Goal: Information Seeking & Learning: Learn about a topic

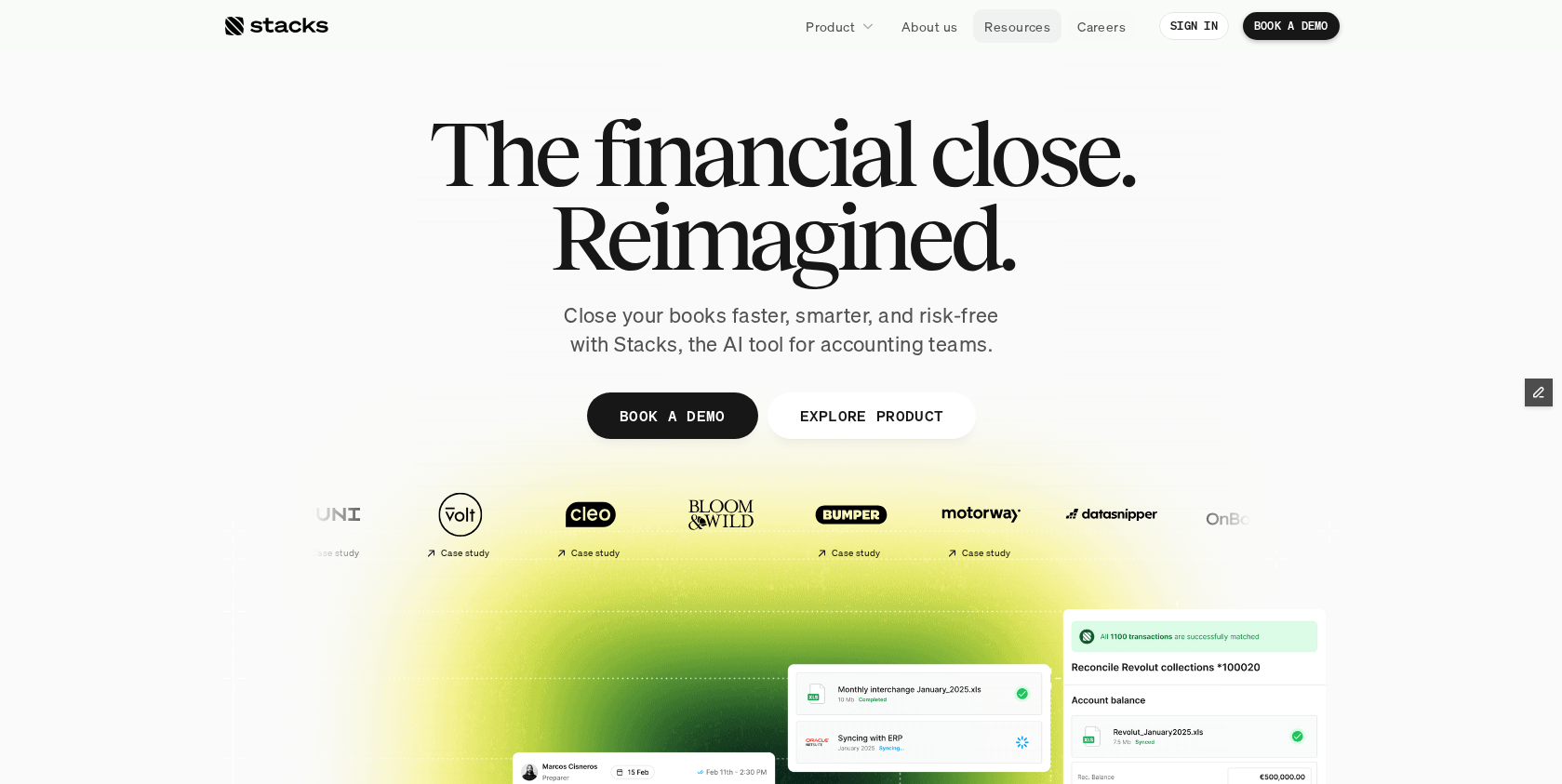
click at [1030, 31] on p "Resources" at bounding box center [1018, 26] width 66 height 20
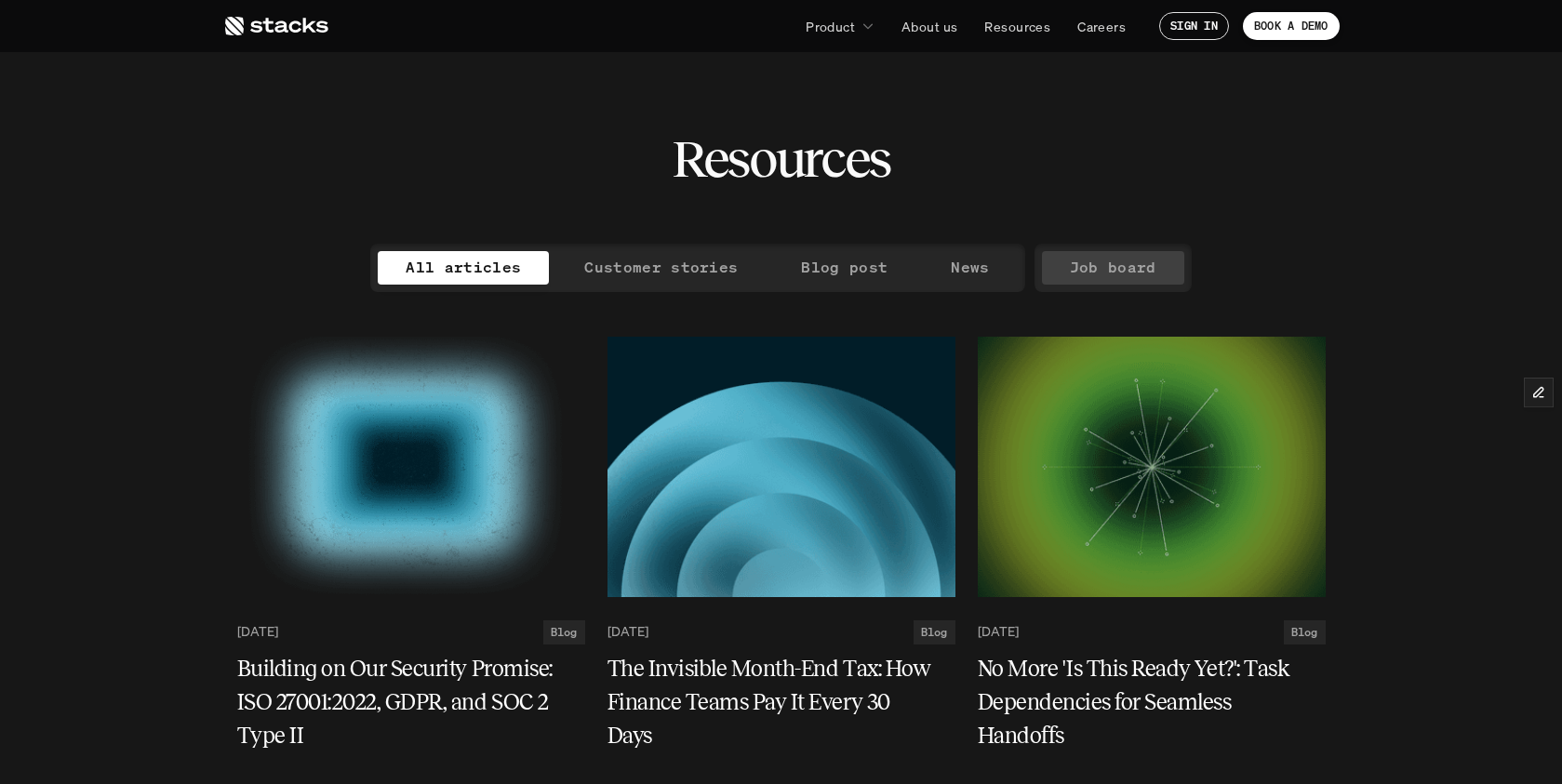
click at [1111, 267] on p "Job board" at bounding box center [1113, 267] width 87 height 27
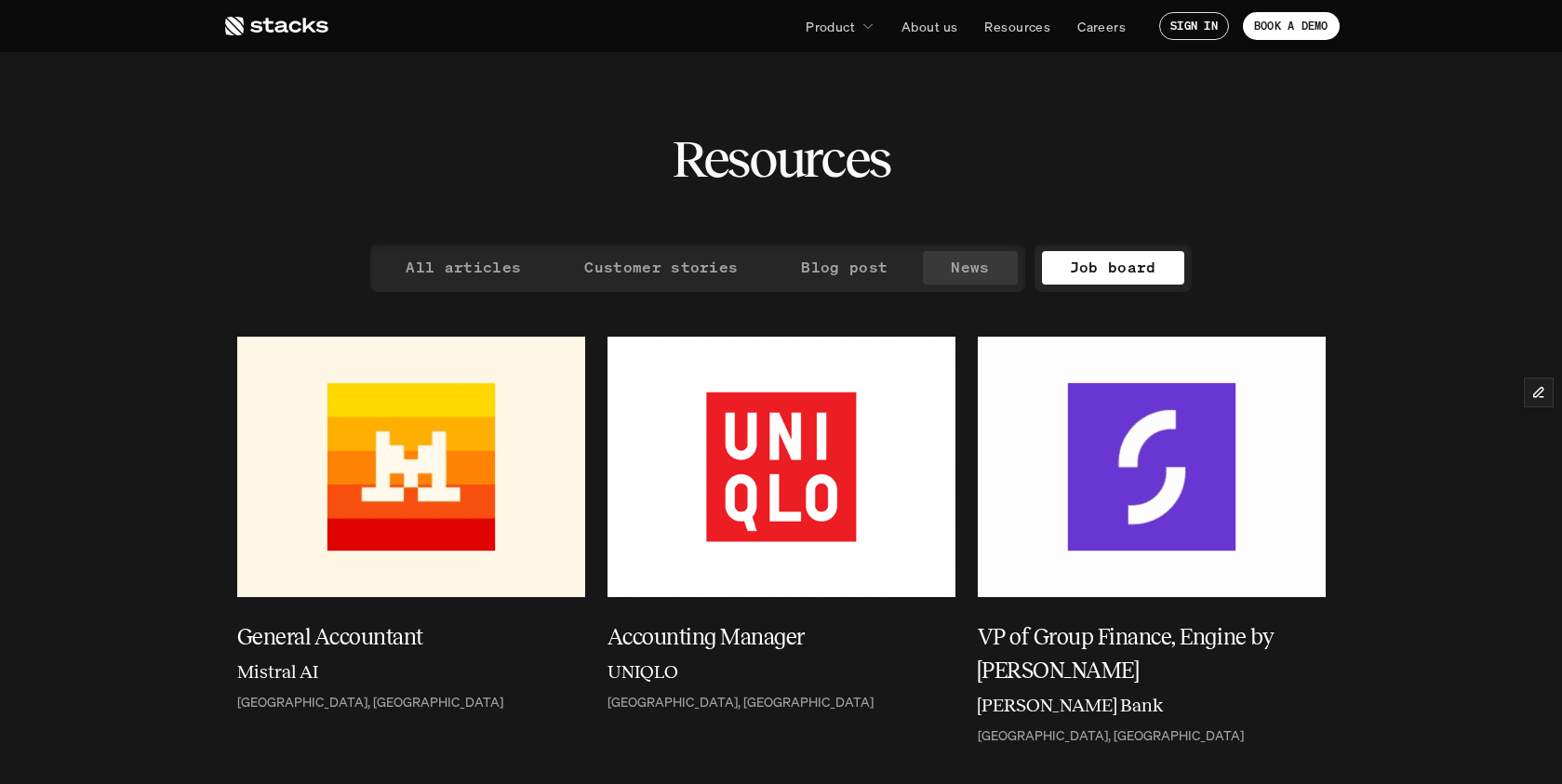
click at [964, 271] on p "News" at bounding box center [970, 267] width 39 height 27
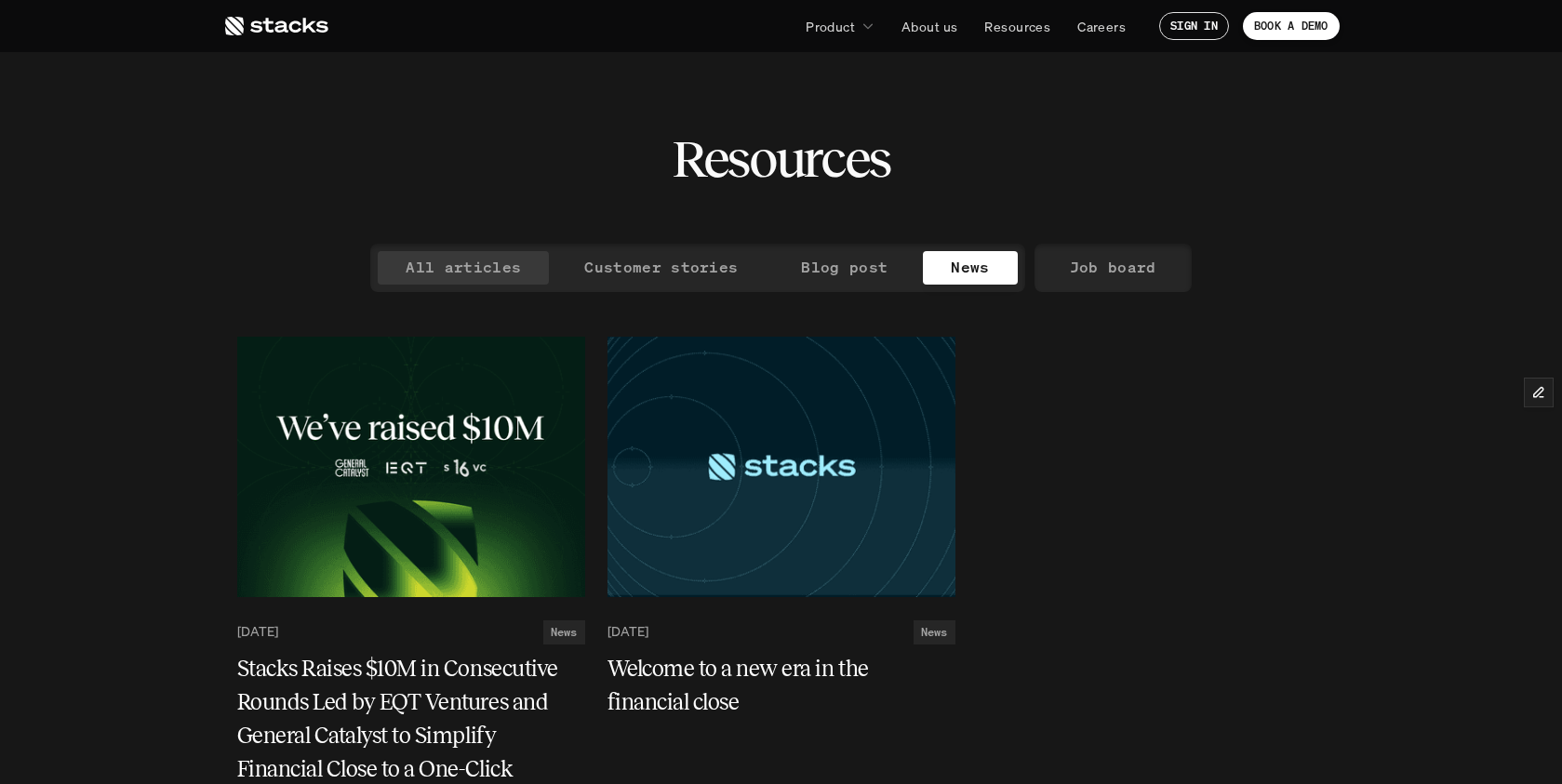
click at [472, 270] on p "All articles" at bounding box center [463, 267] width 116 height 27
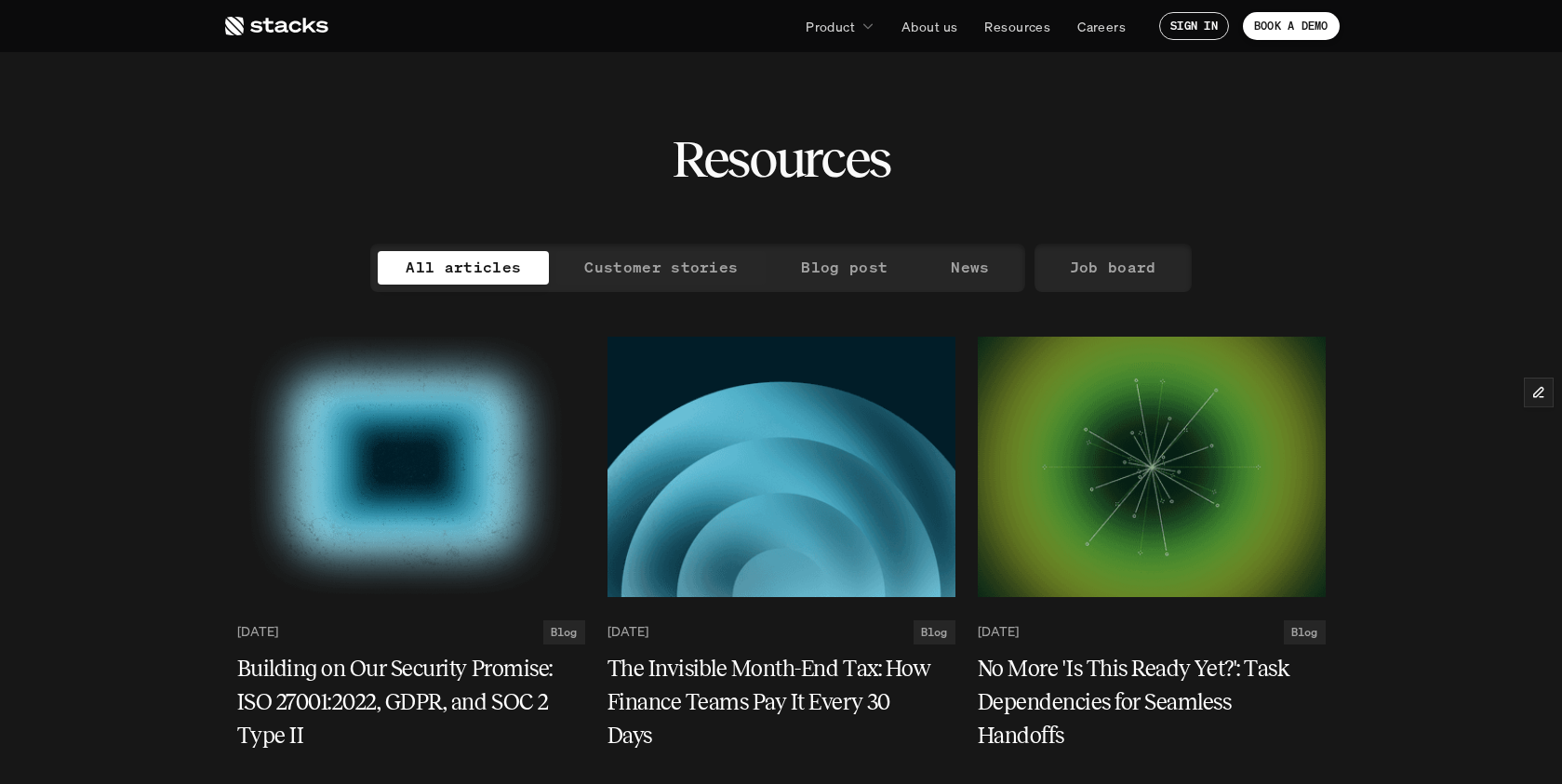
click at [657, 273] on p "Customer stories" at bounding box center [660, 267] width 153 height 27
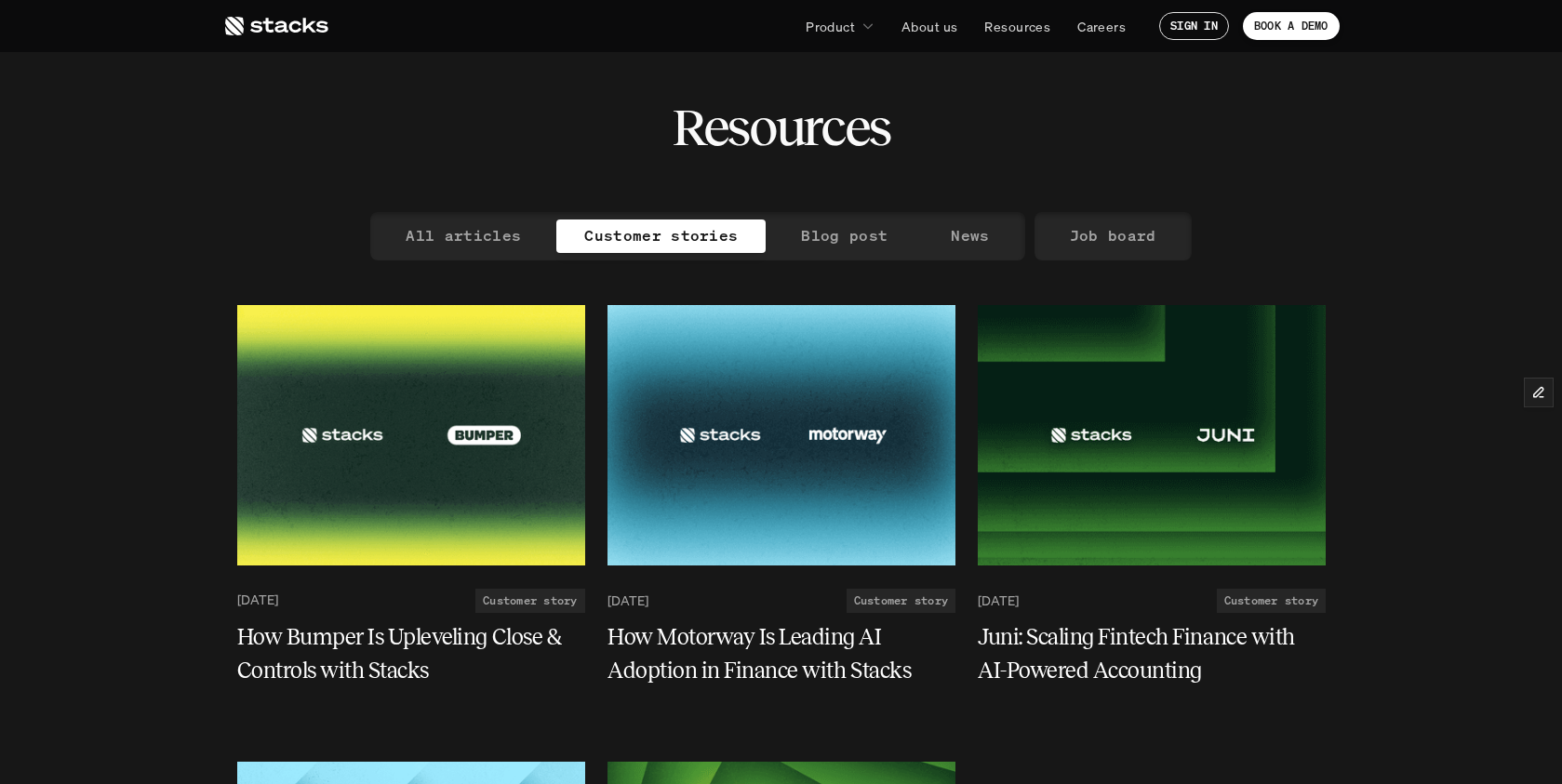
scroll to position [63, 0]
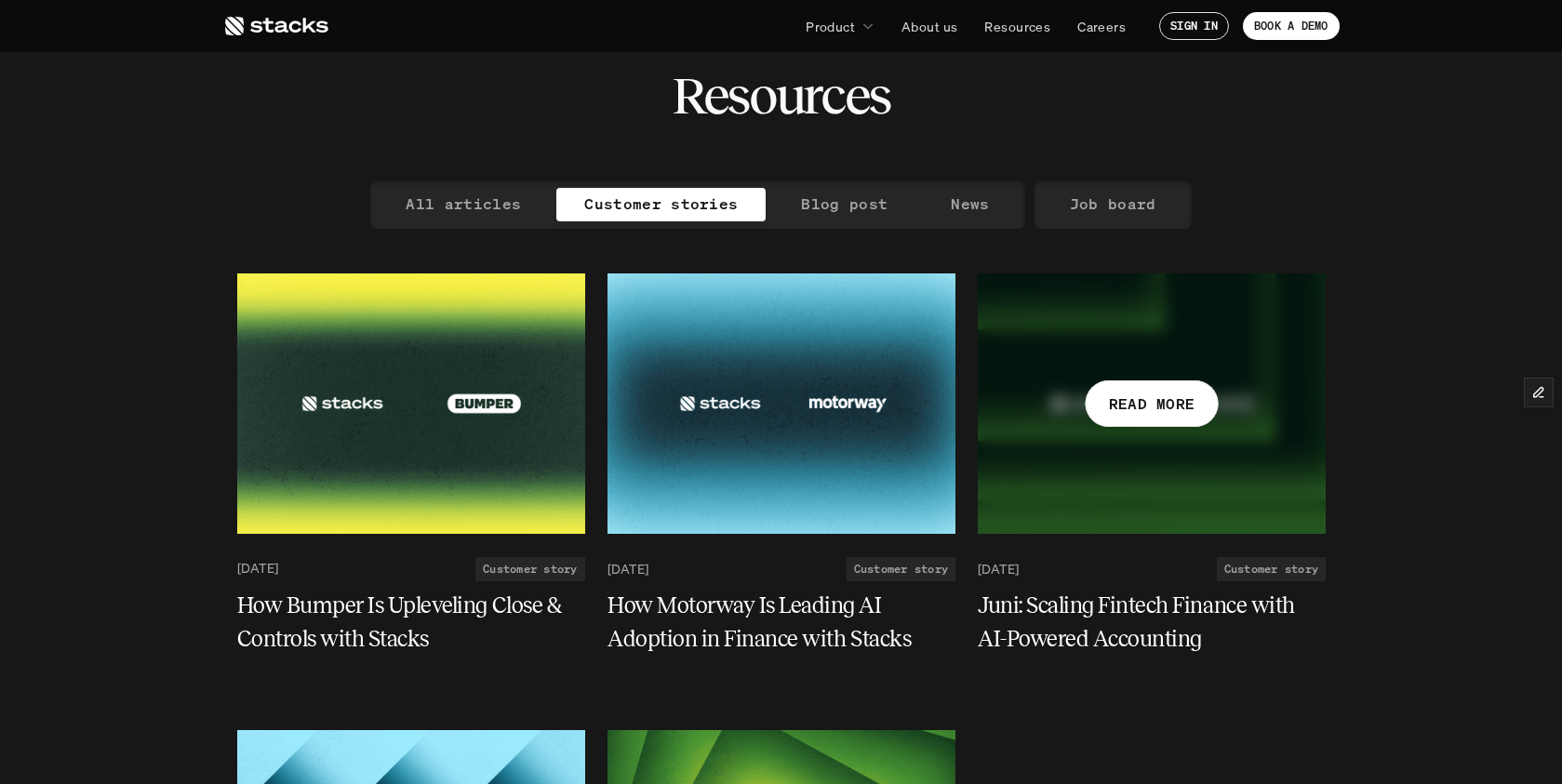
click at [1167, 612] on h5 "Juni: Scaling Fintech Finance with AI-Powered Accounting" at bounding box center [1141, 621] width 325 height 67
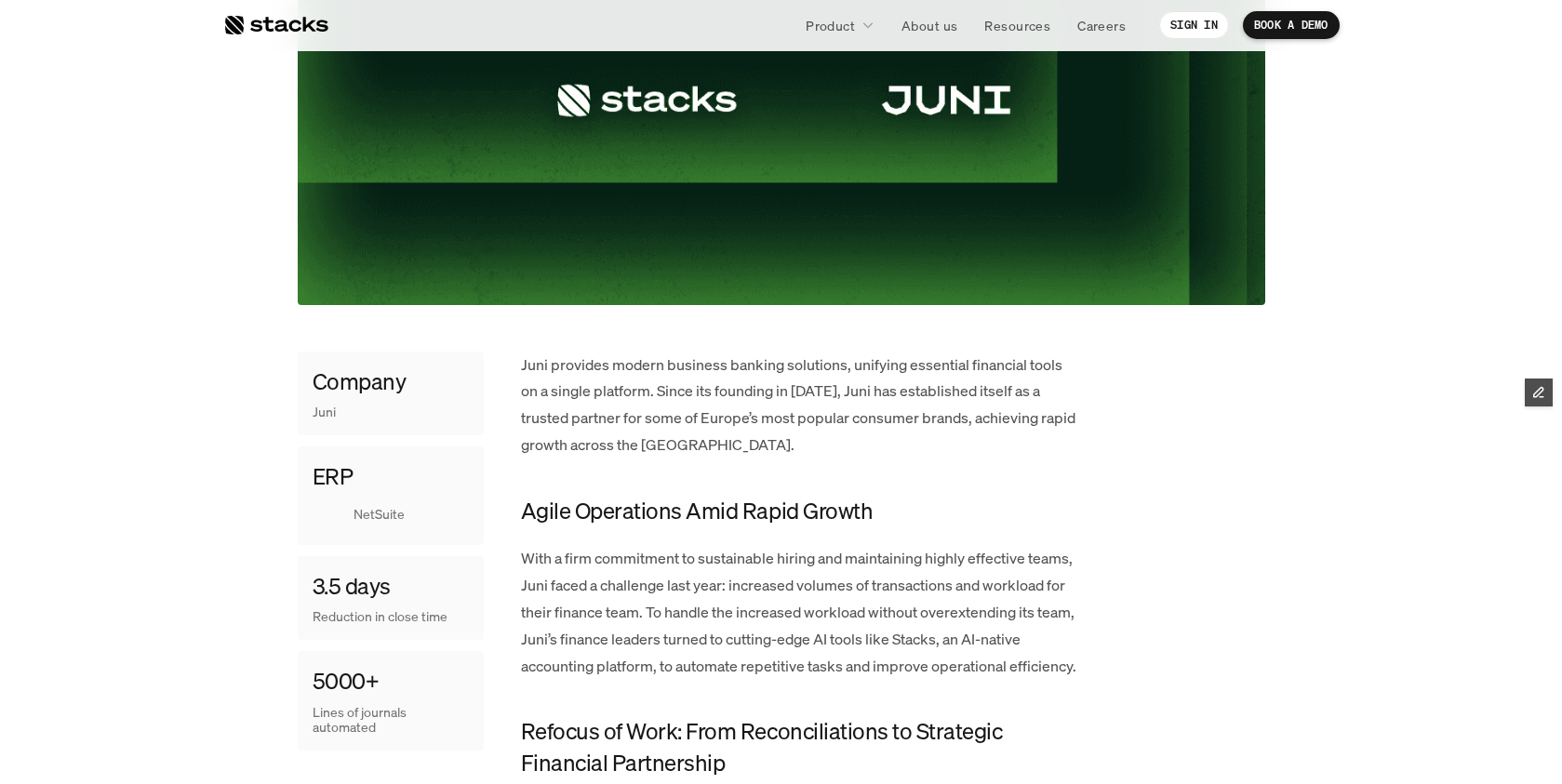
scroll to position [877, 0]
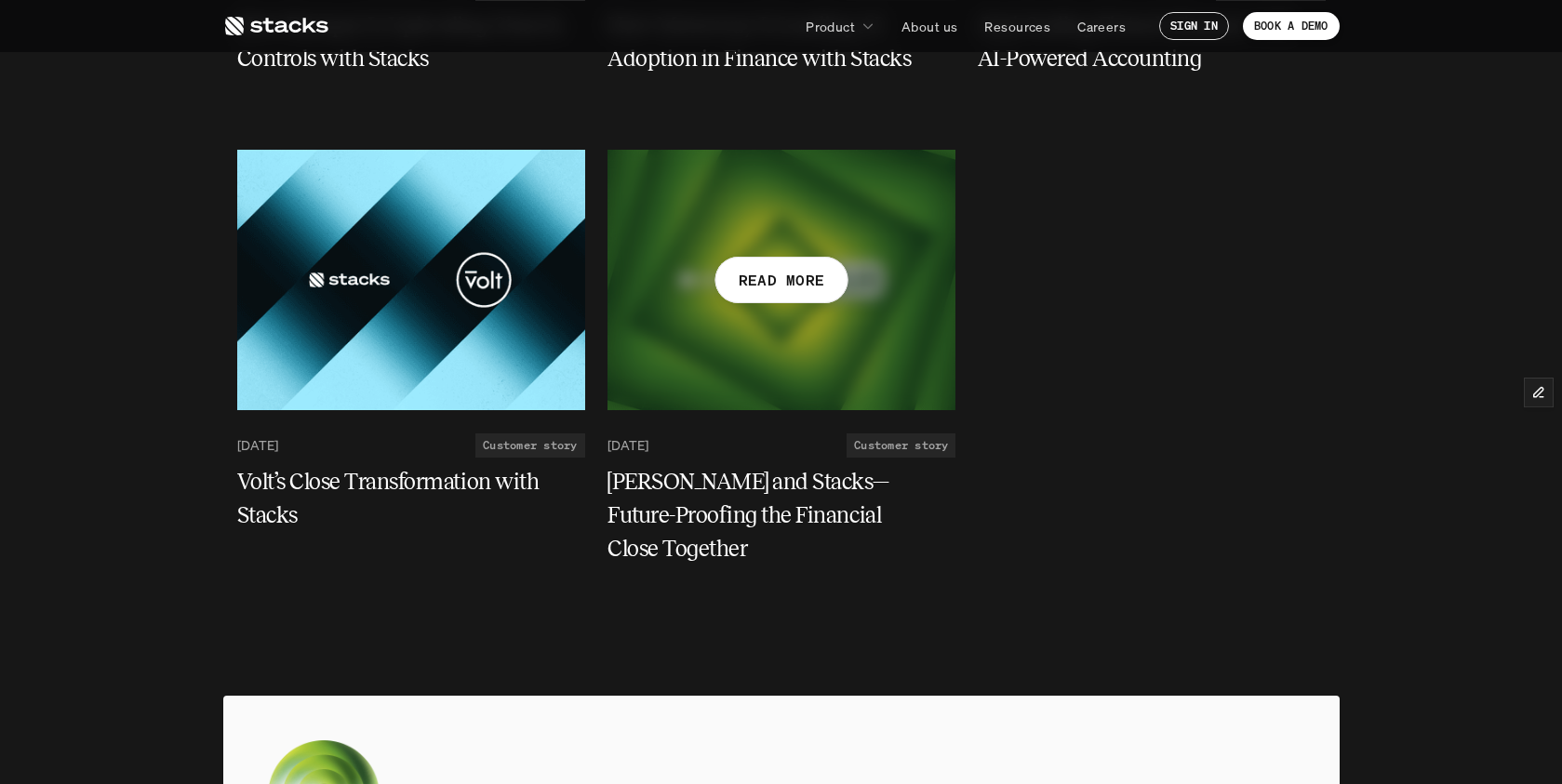
scroll to position [645, 0]
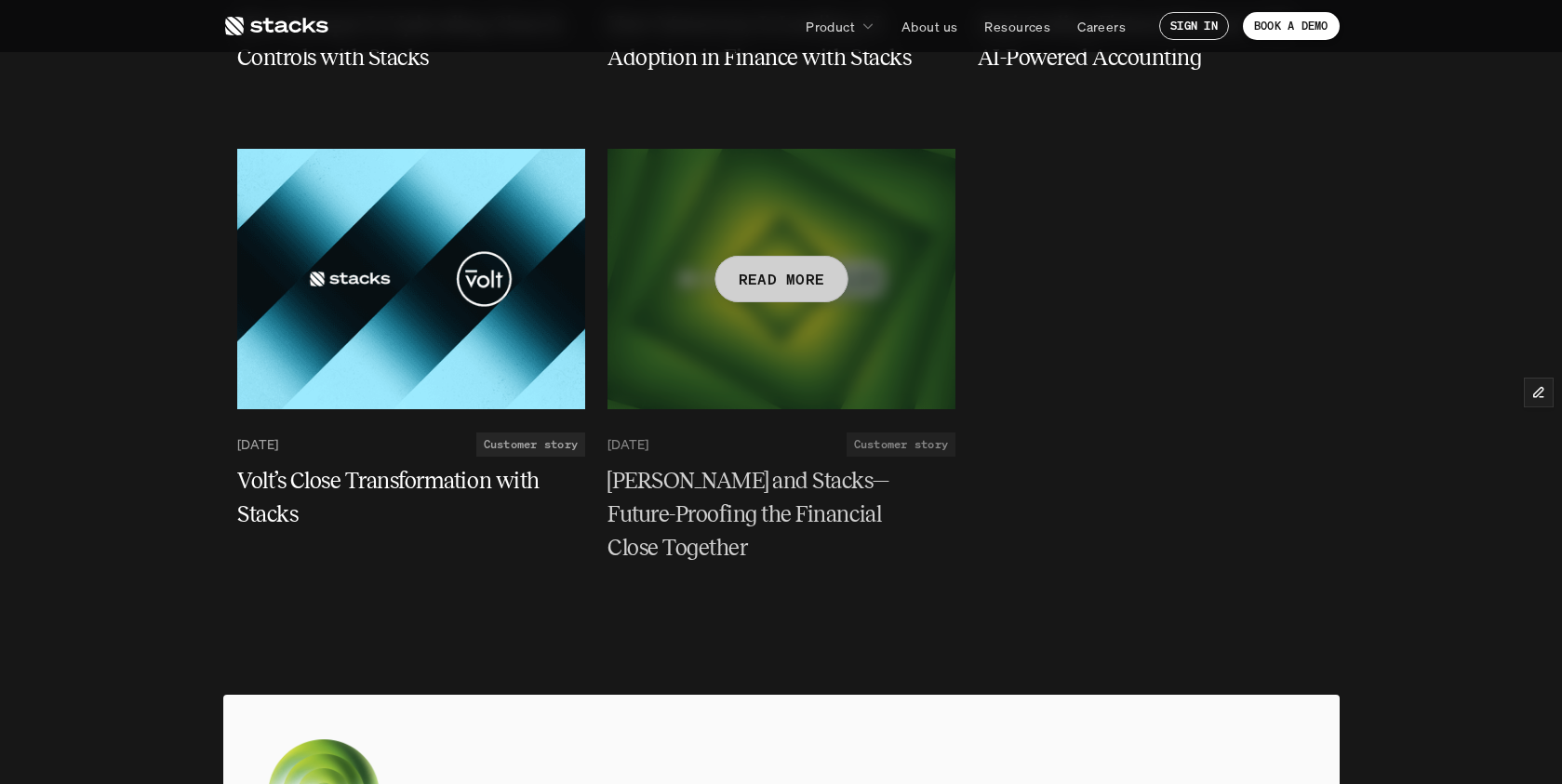
click at [716, 464] on h5 "Cleo and Stacks—Future-Proofing the Financial Close Together" at bounding box center [770, 514] width 325 height 101
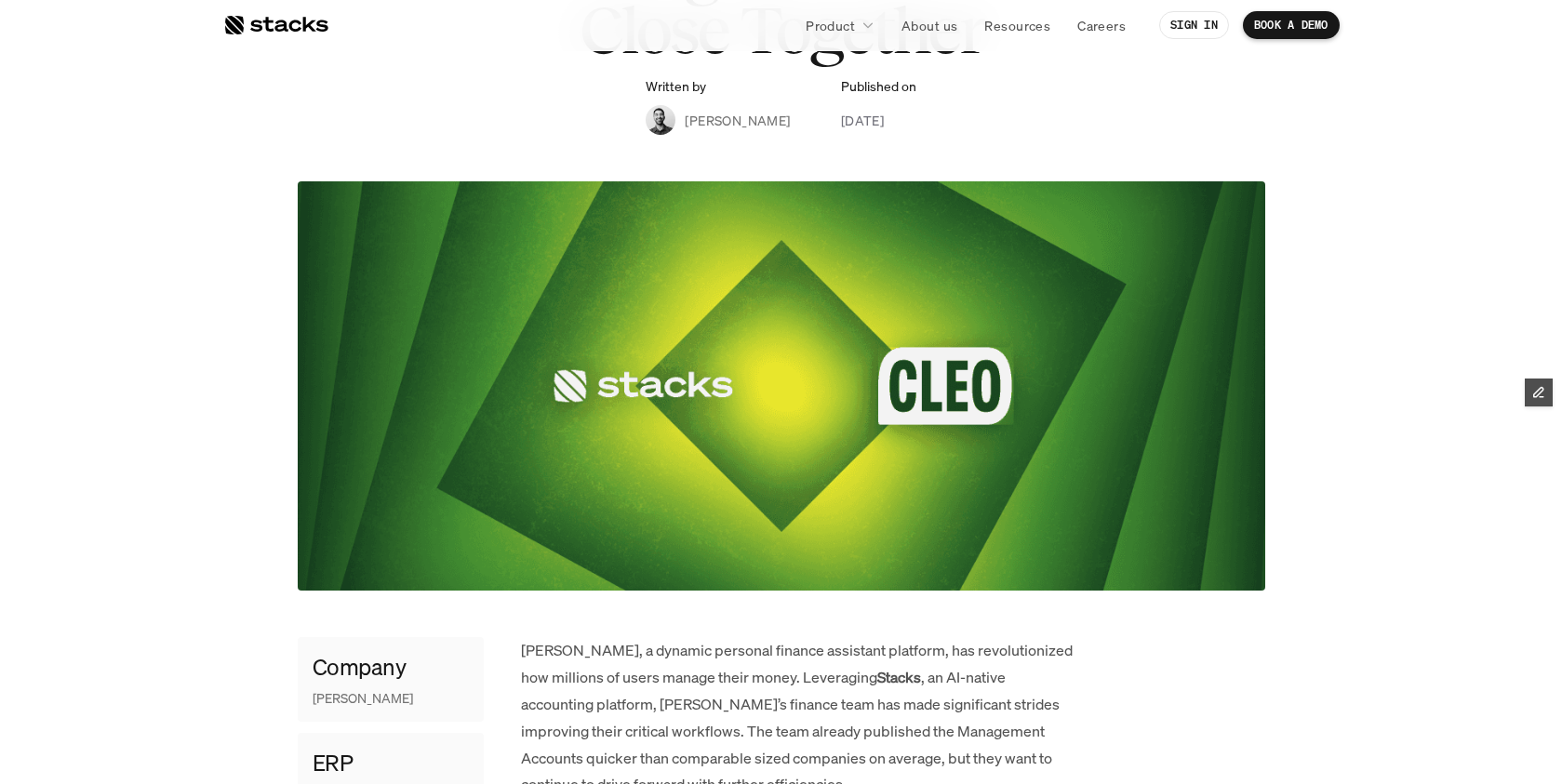
scroll to position [611, 0]
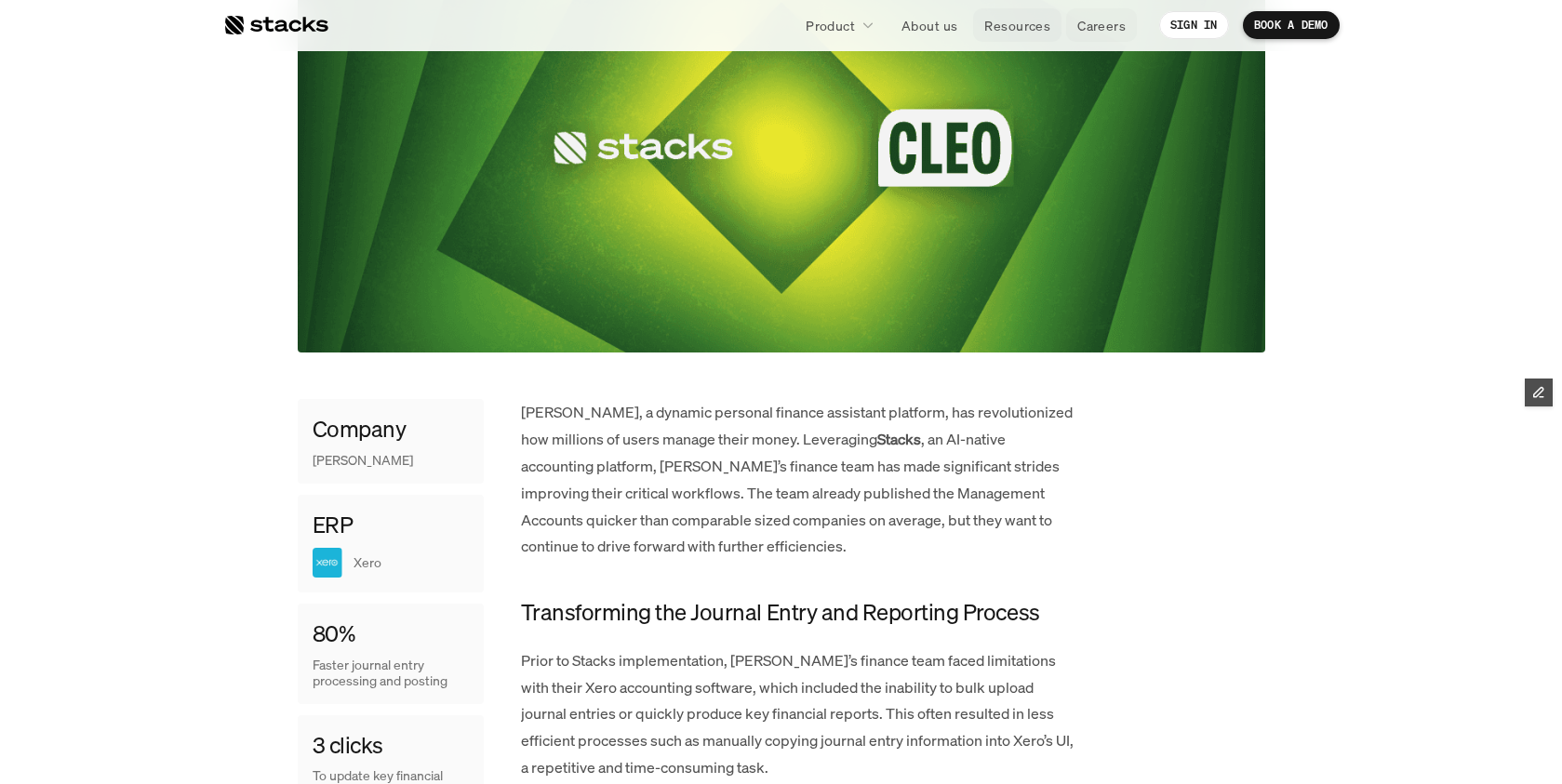
click at [1018, 28] on p "Resources" at bounding box center [1018, 25] width 66 height 20
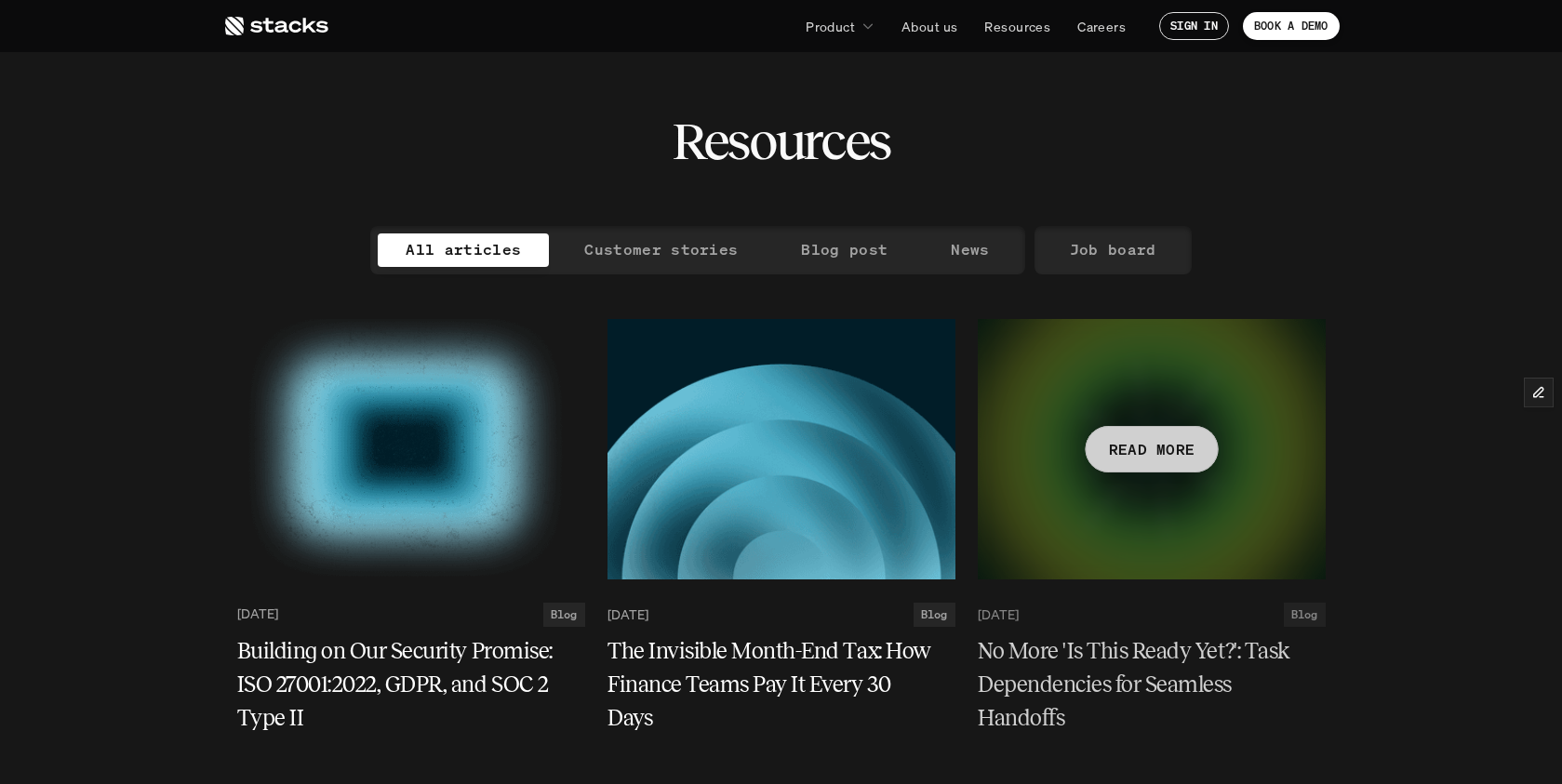
scroll to position [125, 0]
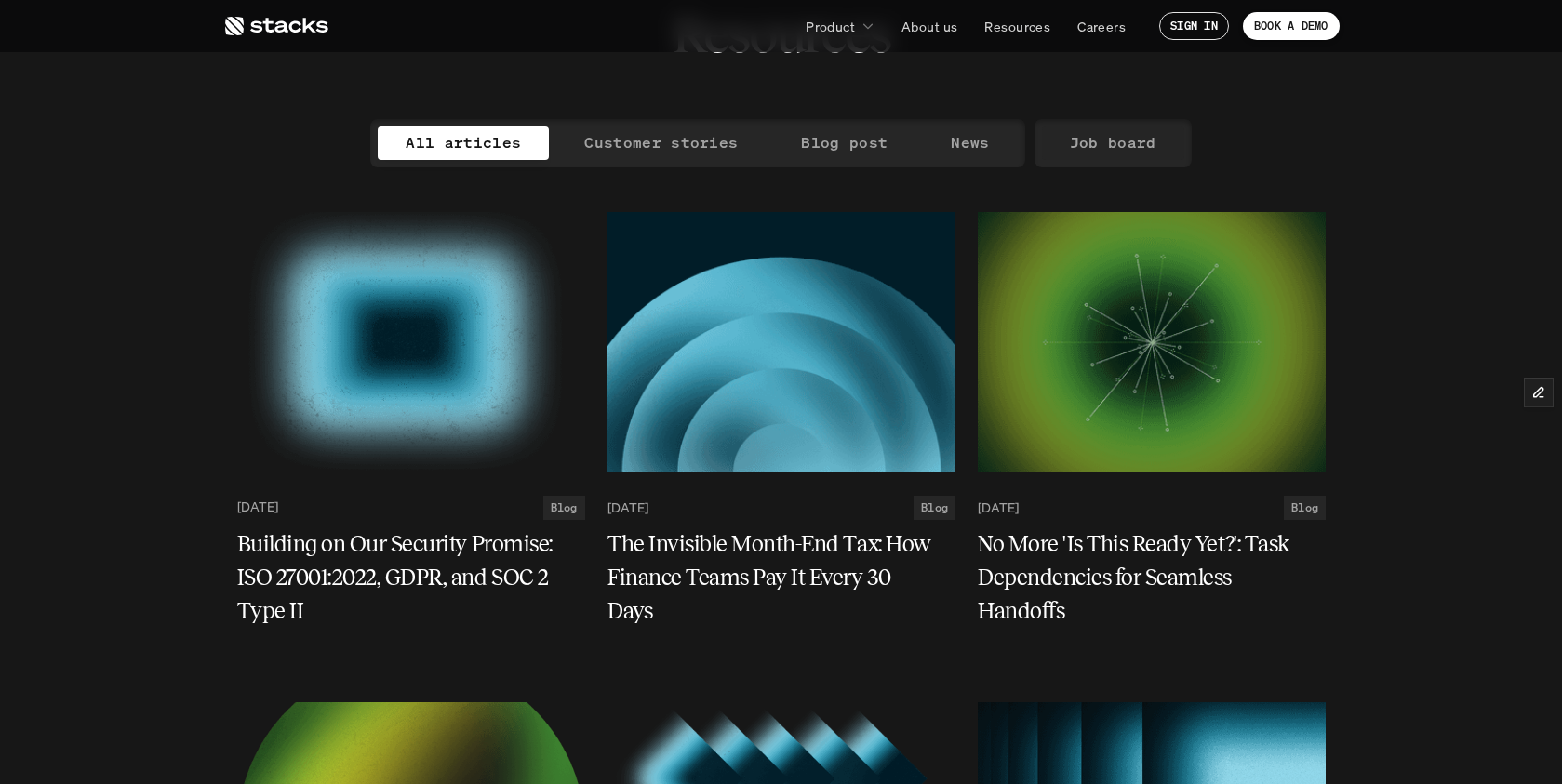
click at [1138, 146] on p "Job board" at bounding box center [1113, 143] width 87 height 27
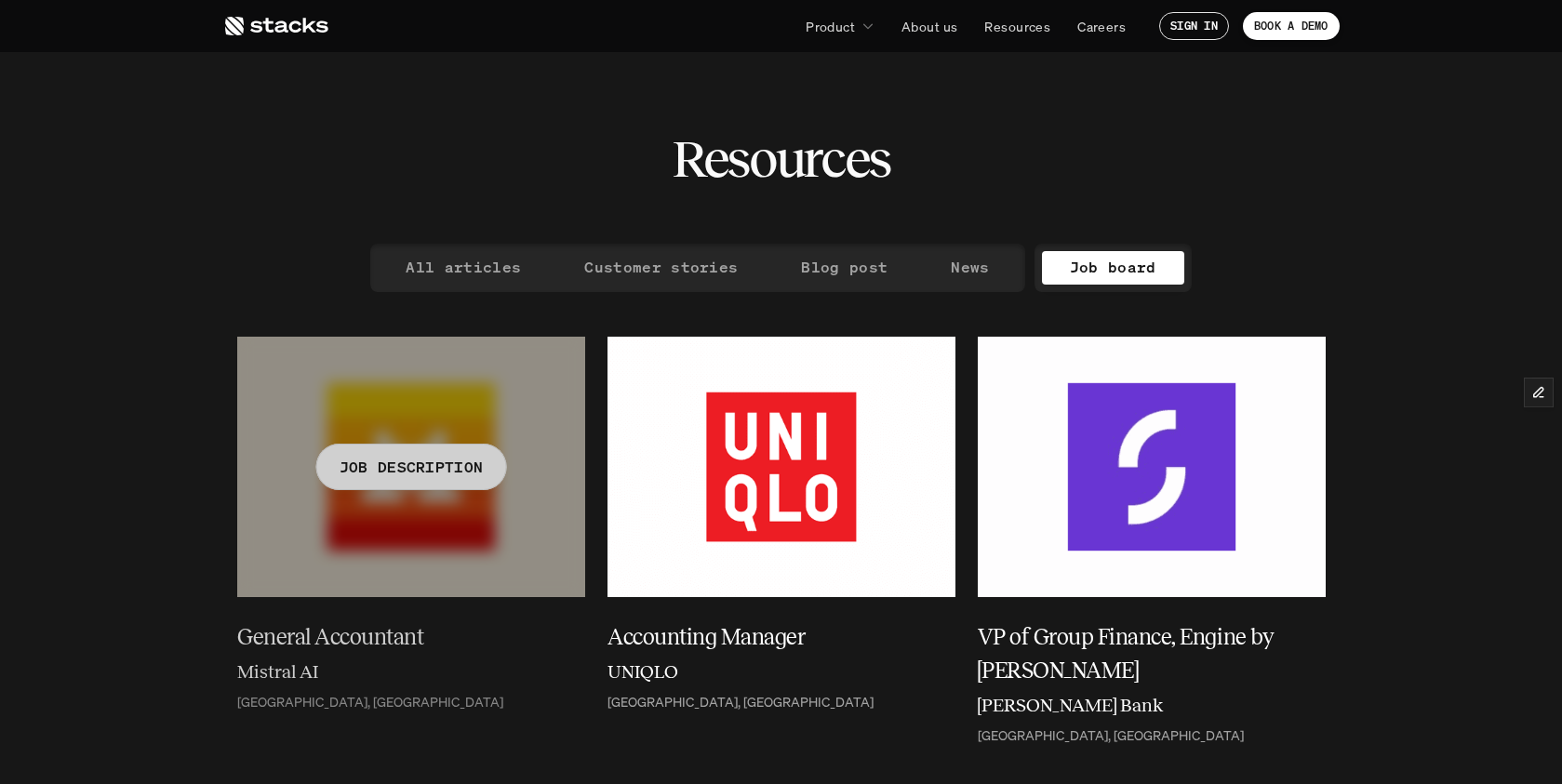
scroll to position [343, 0]
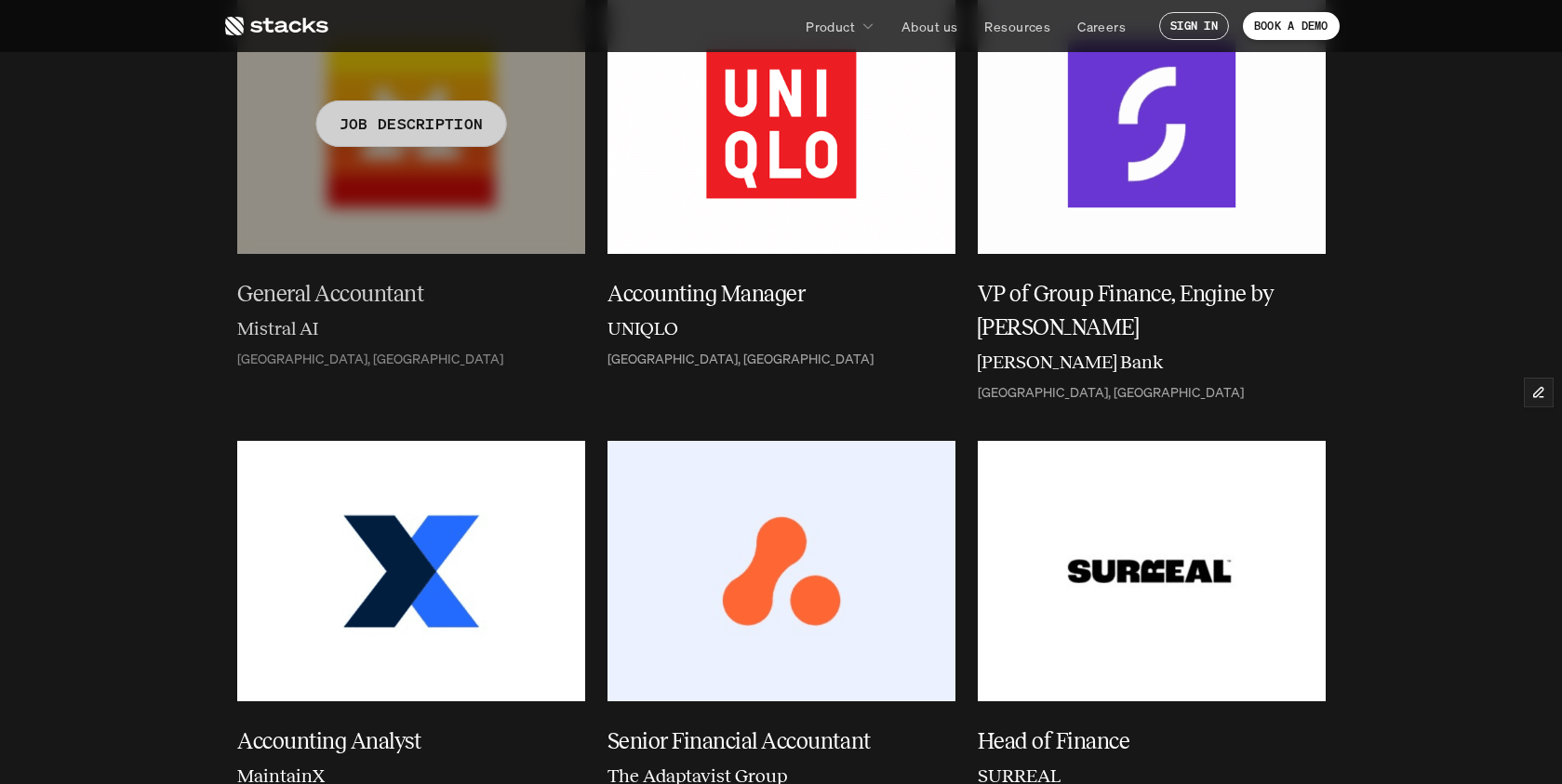
click at [408, 215] on div at bounding box center [411, 123] width 348 height 260
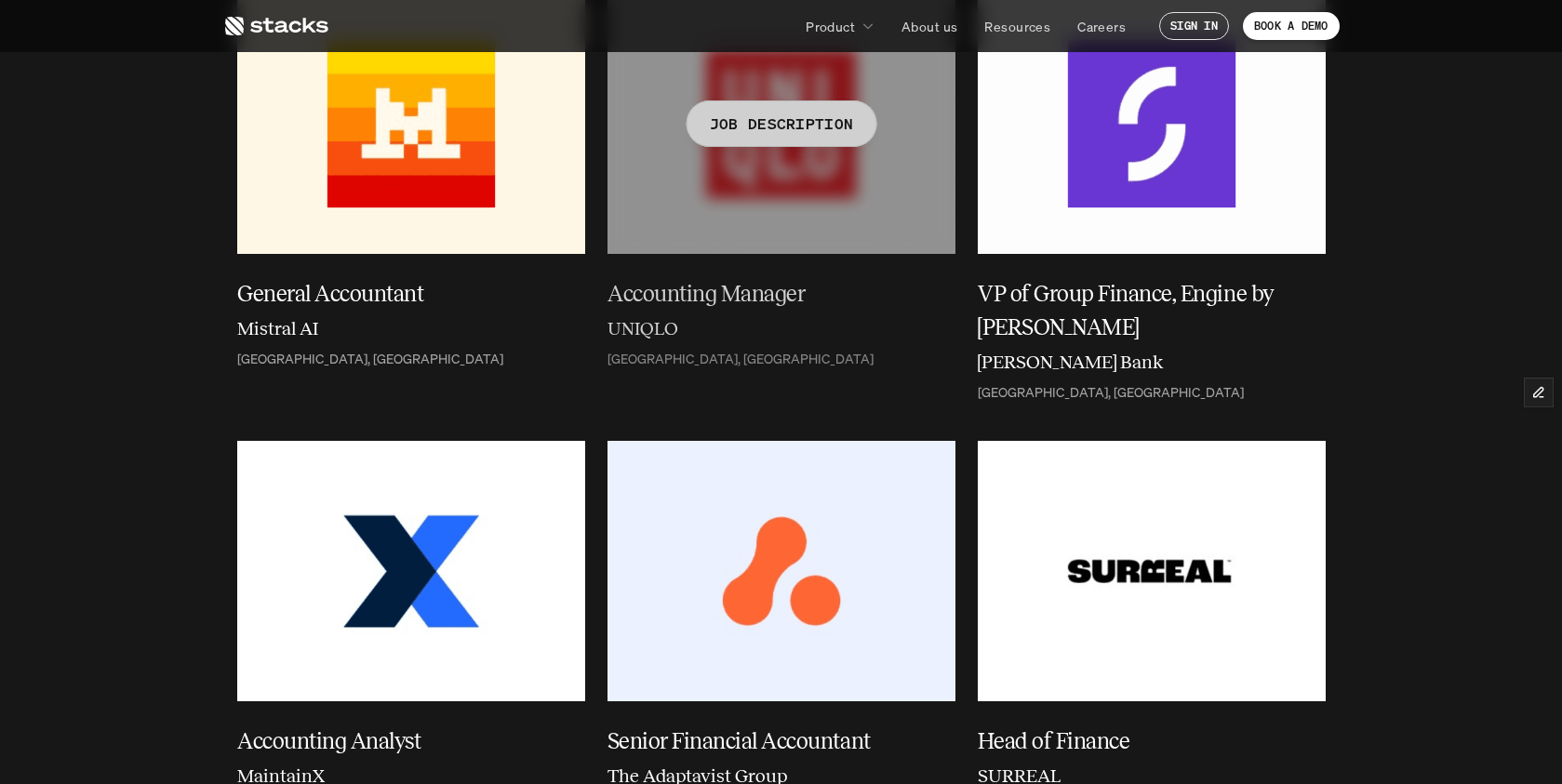
click at [731, 296] on h5 "Accounting Manager" at bounding box center [770, 294] width 325 height 34
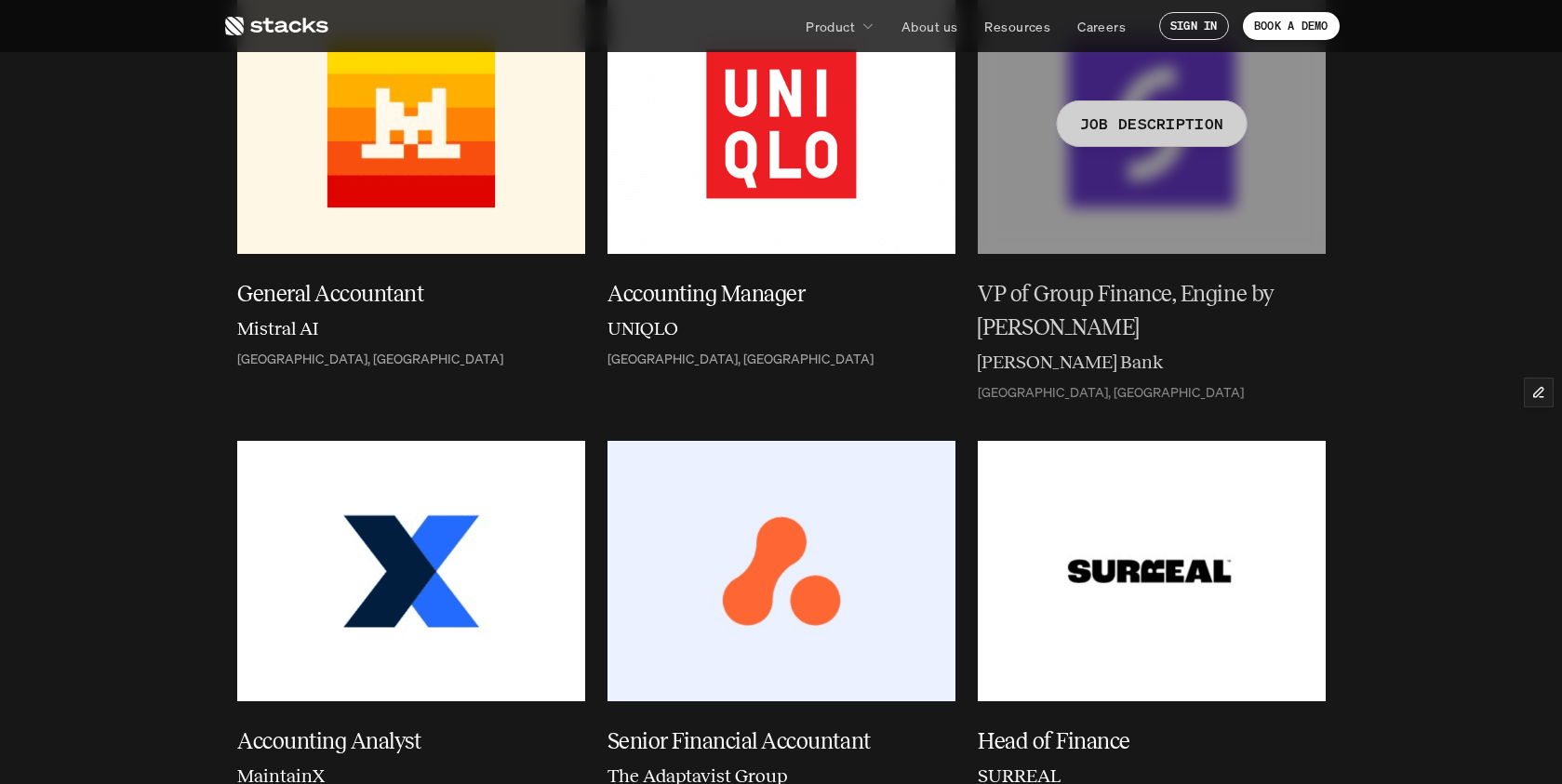
click at [1091, 304] on h5 "VP of Group Finance, Engine by Starling" at bounding box center [1141, 310] width 325 height 67
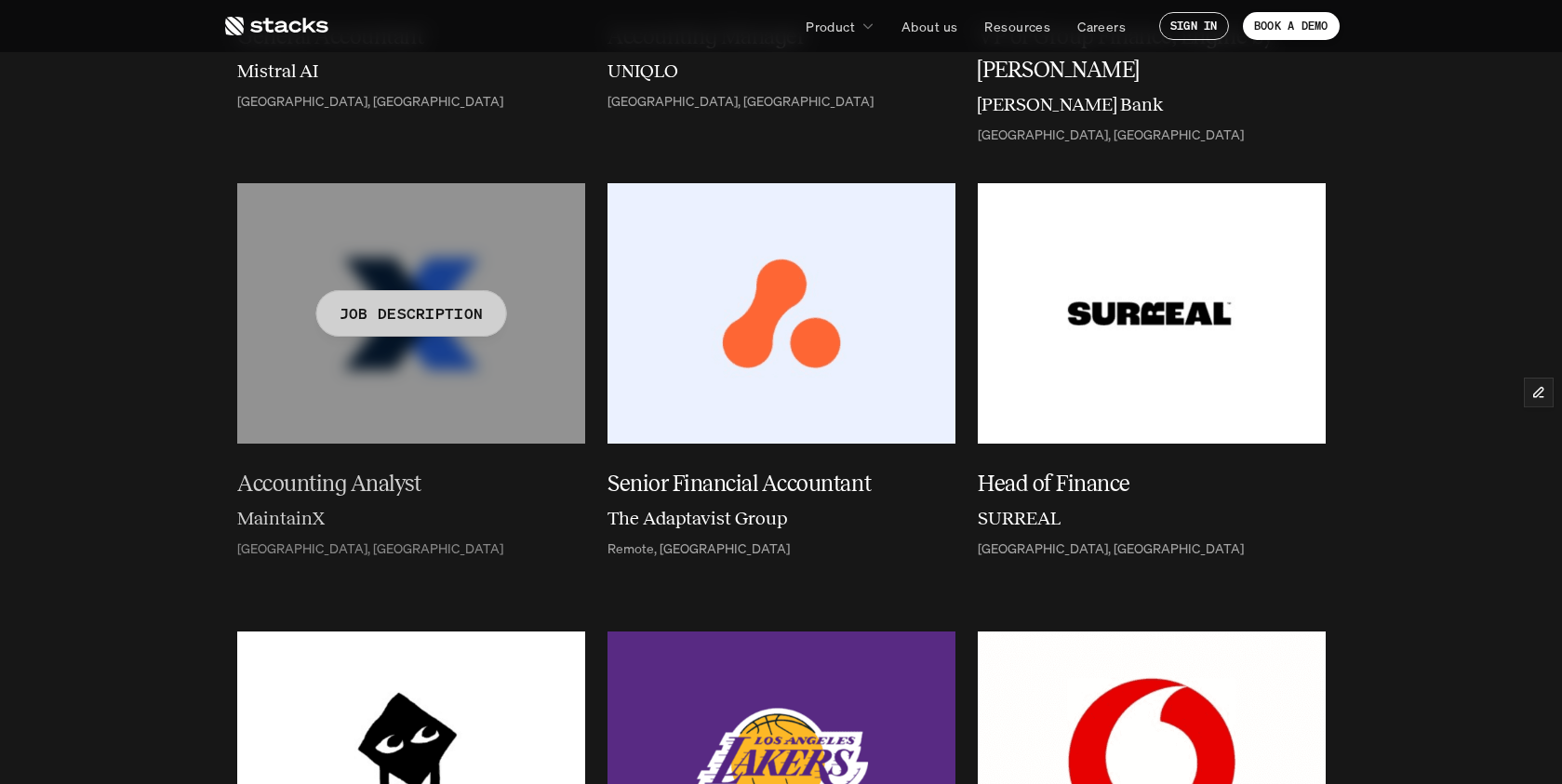
scroll to position [510, 0]
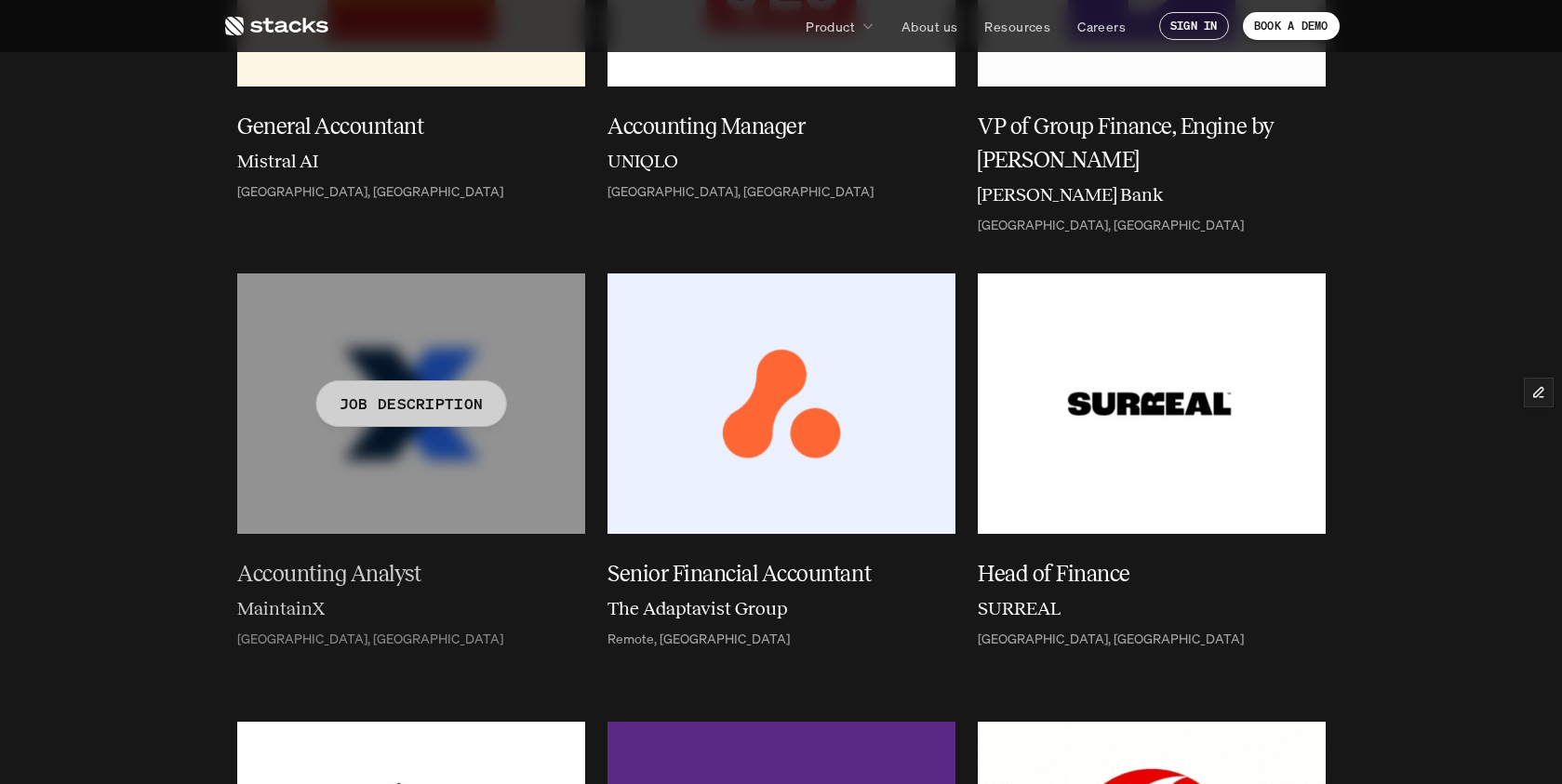
click at [511, 468] on div at bounding box center [411, 403] width 348 height 260
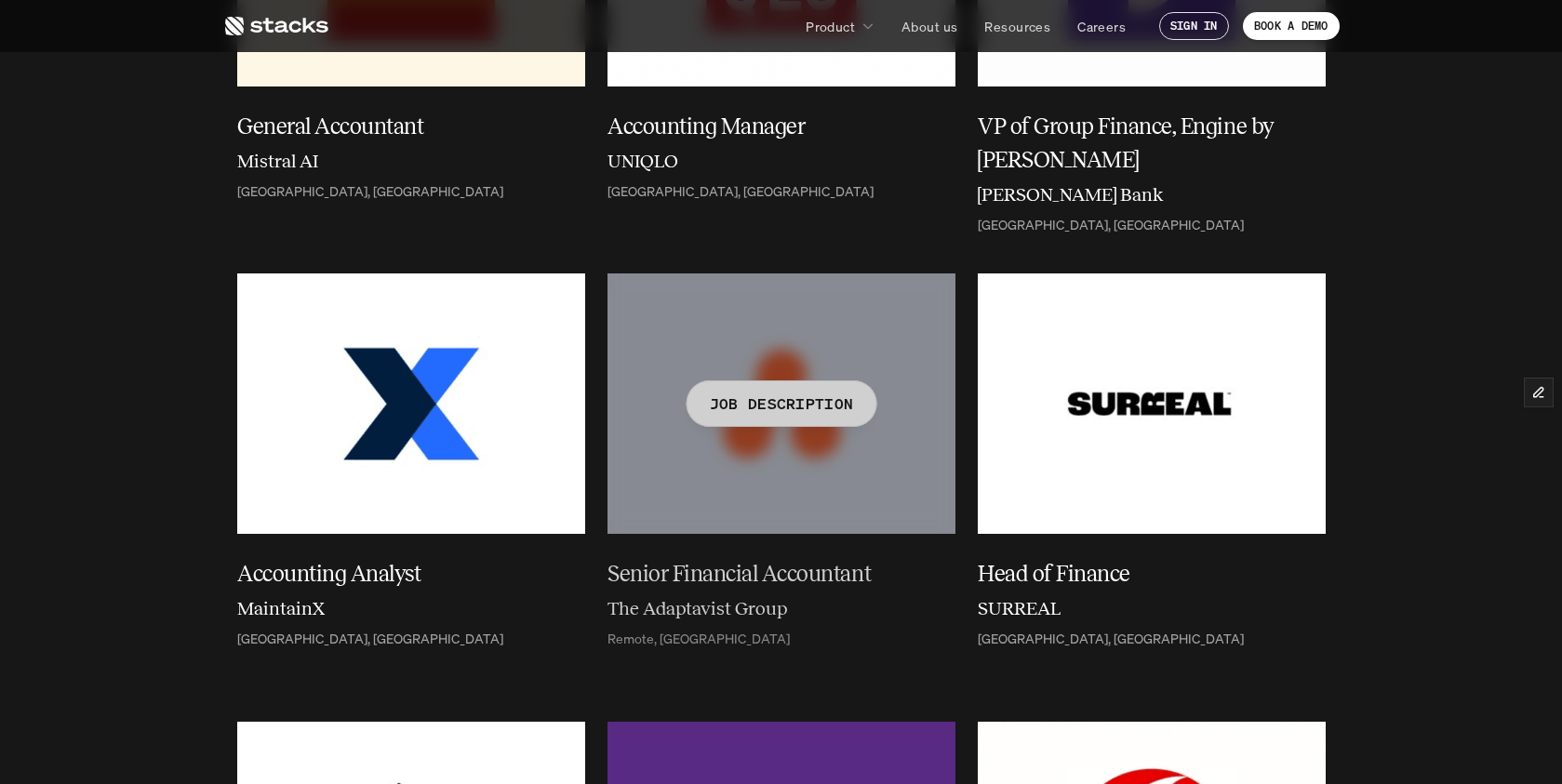
click at [781, 494] on div at bounding box center [781, 403] width 348 height 260
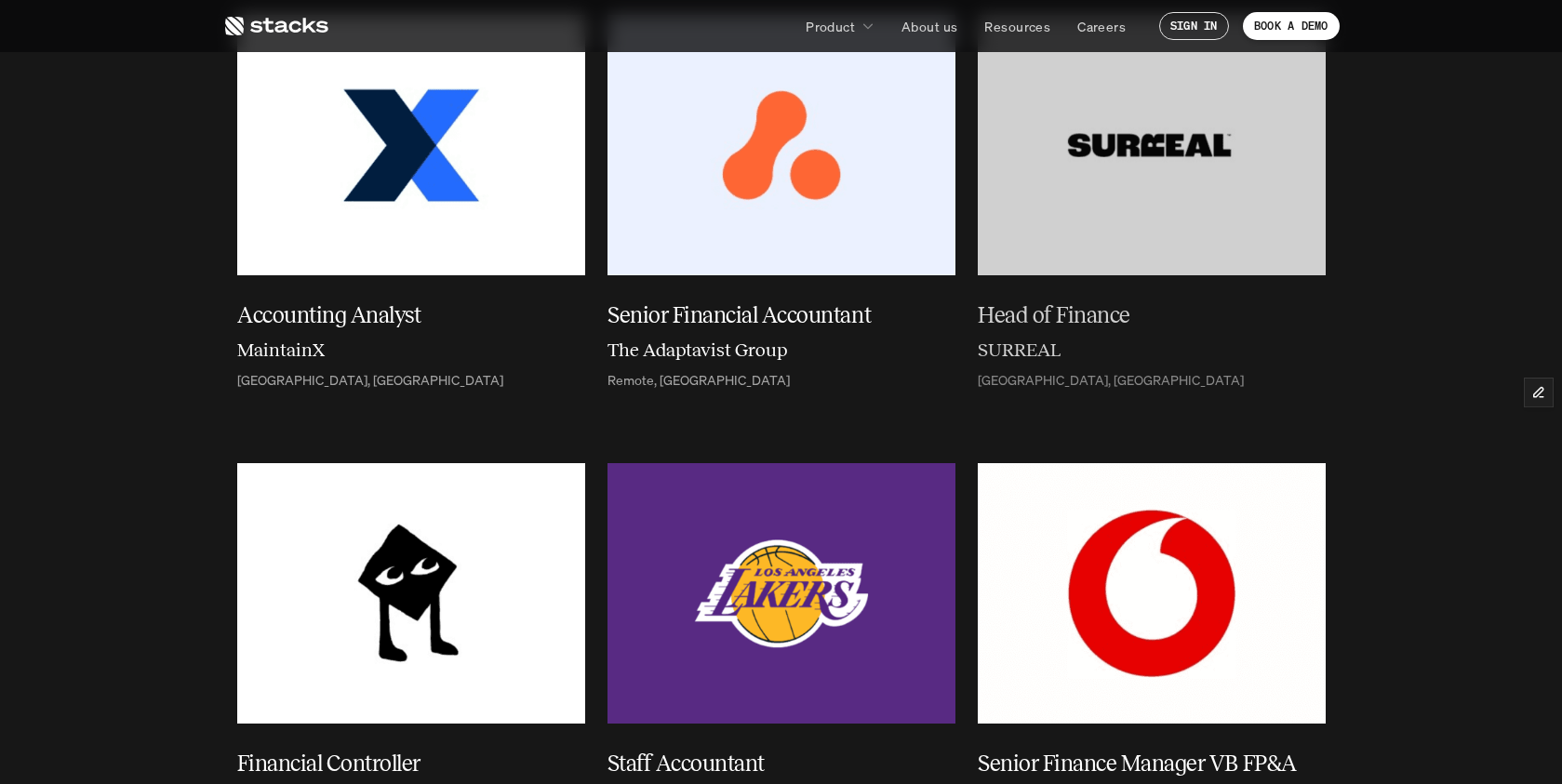
scroll to position [698, 0]
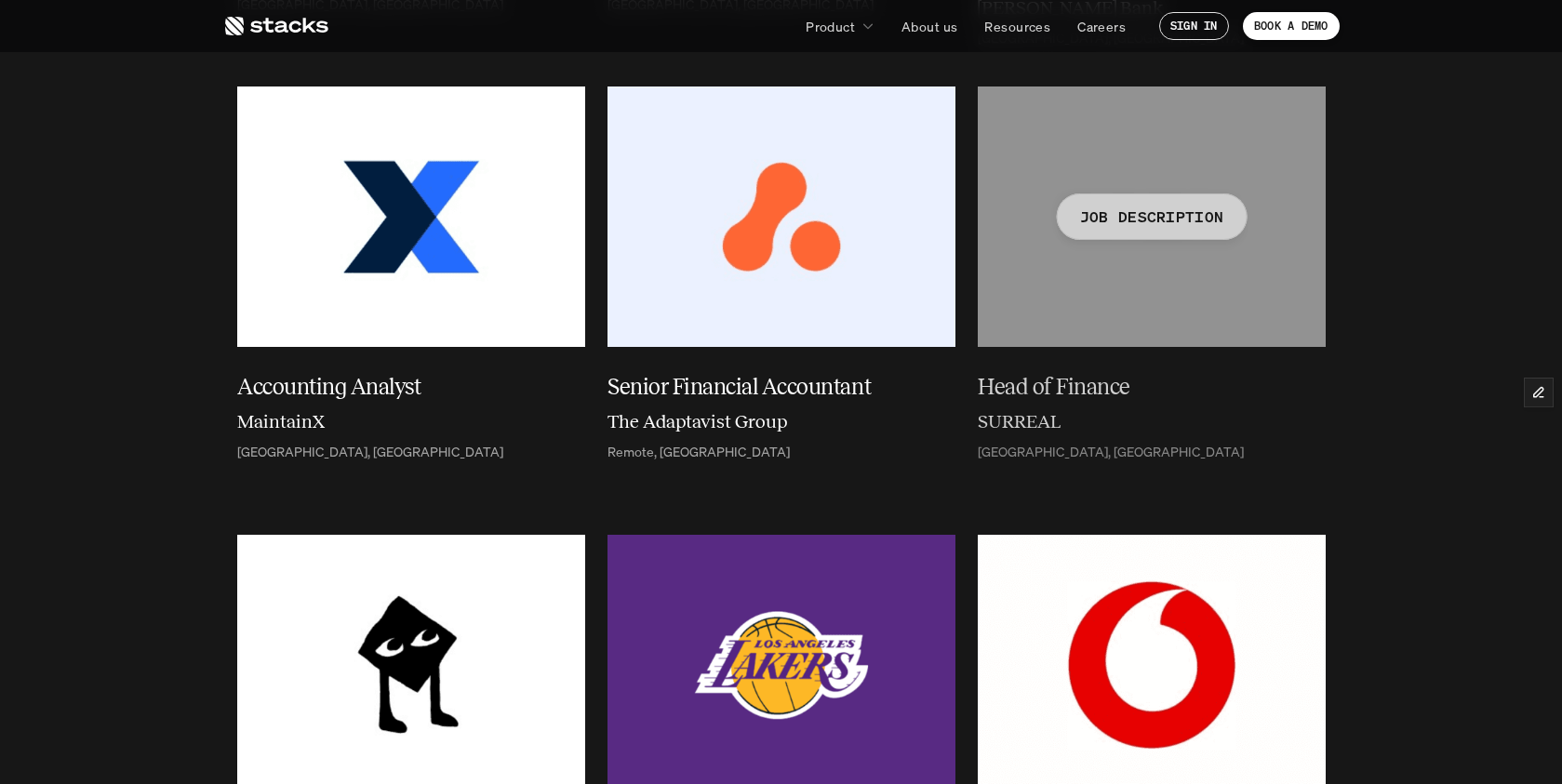
click at [1101, 305] on div at bounding box center [1152, 216] width 348 height 260
